Goal: Book appointment/travel/reservation

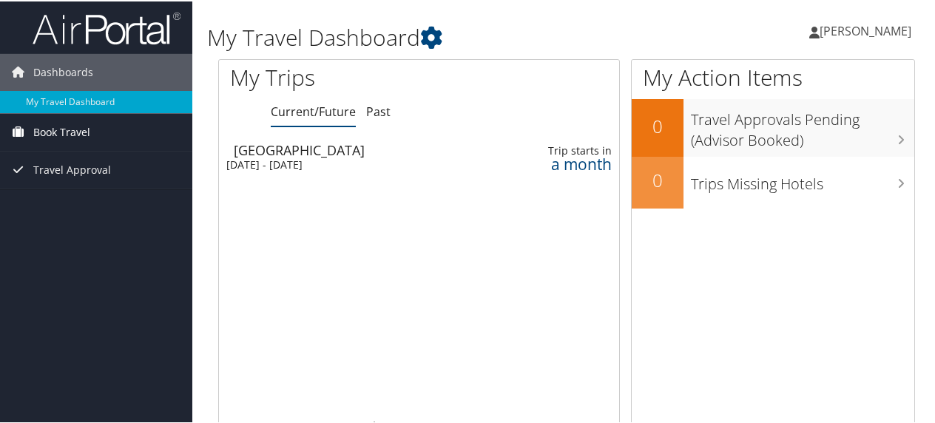
click at [67, 135] on span "Book Travel" at bounding box center [61, 130] width 57 height 37
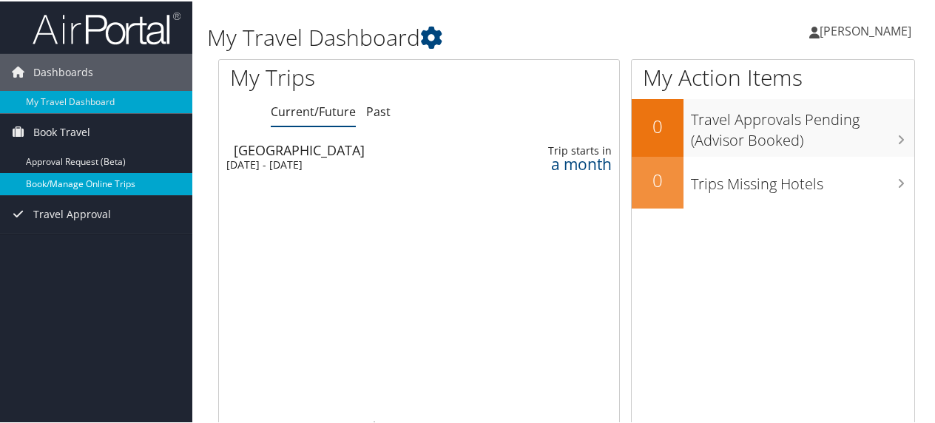
click at [61, 192] on link "Book/Manage Online Trips" at bounding box center [96, 183] width 192 height 22
